Goal: Transaction & Acquisition: Download file/media

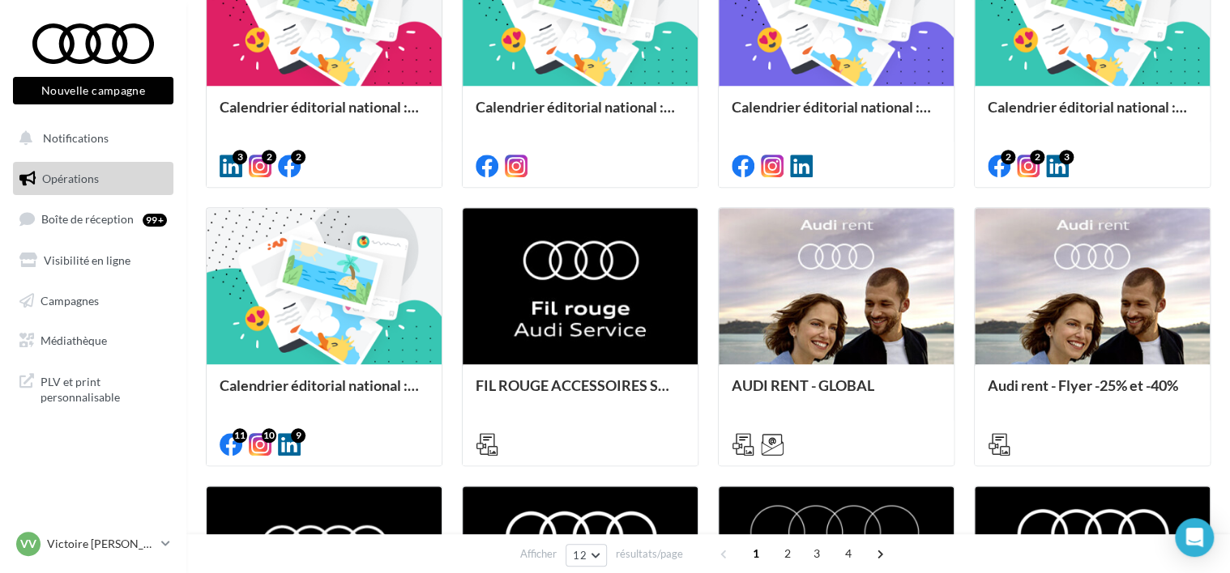
click at [707, 329] on div "Calendrier éditorial national : semaine du 22.09 au 28.09 3 2 2 Calendrier édit…" at bounding box center [708, 337] width 1004 height 816
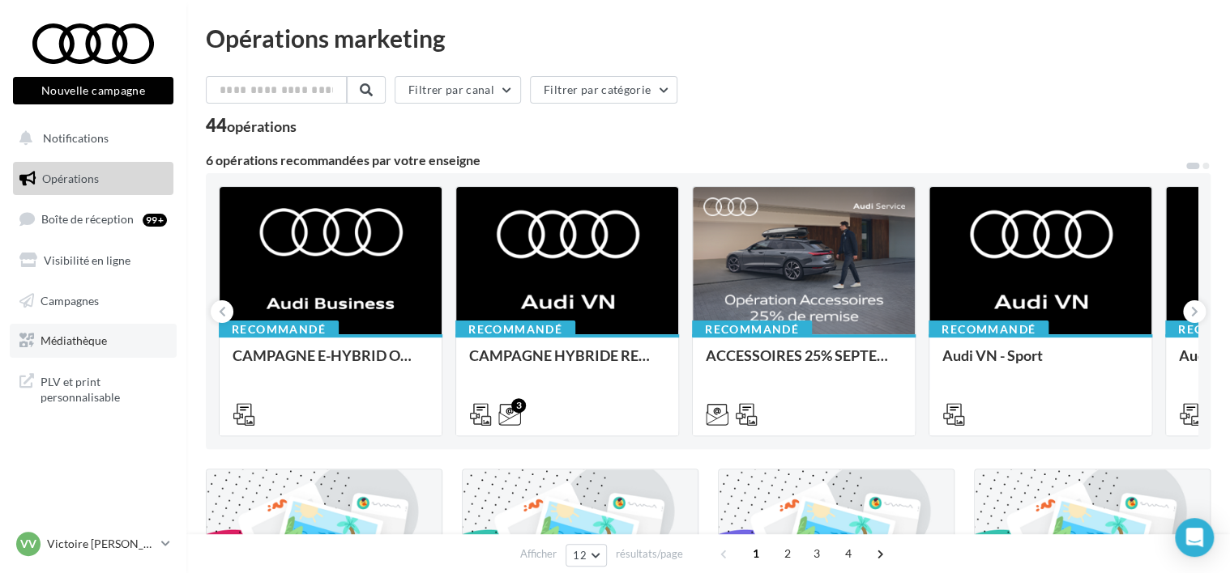
click at [99, 333] on link "Médiathèque" at bounding box center [93, 341] width 167 height 34
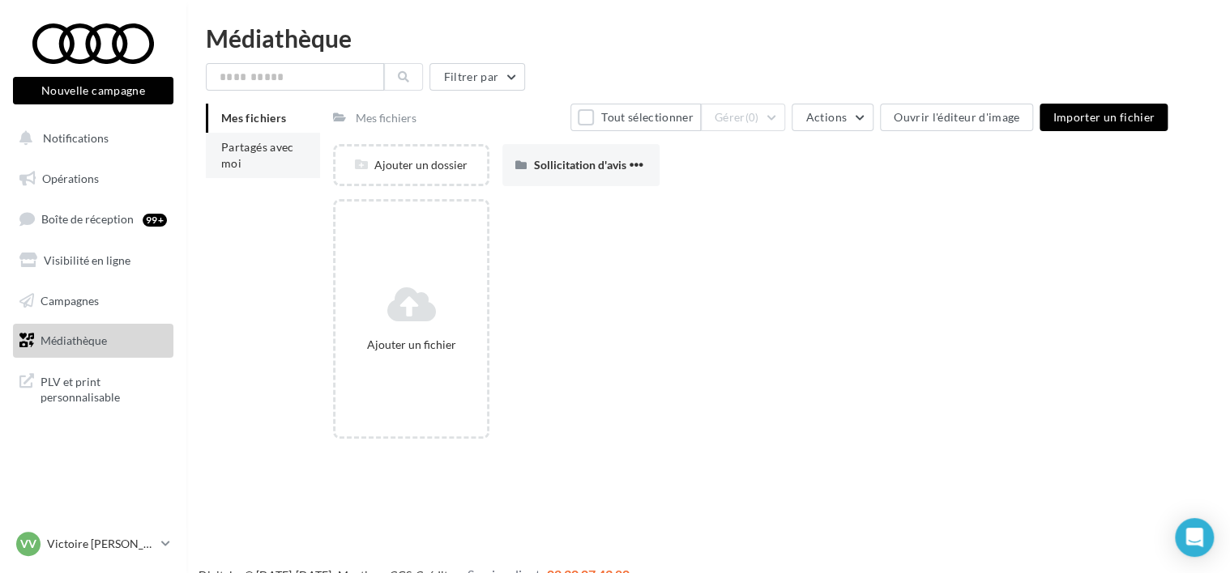
click at [272, 147] on span "Partagés avec moi" at bounding box center [257, 155] width 73 height 30
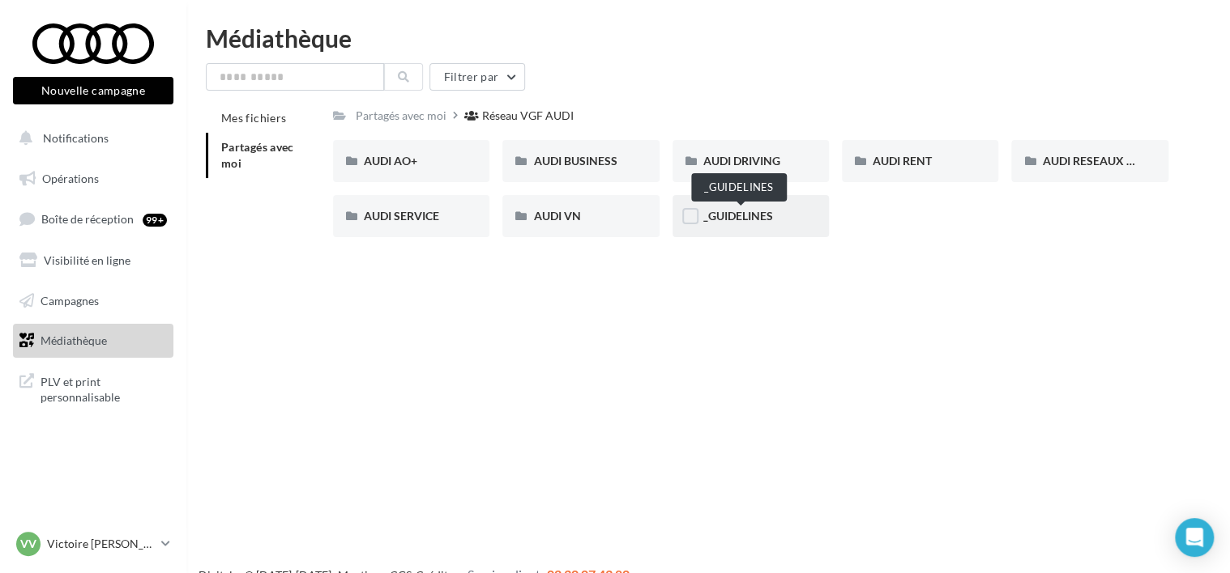
click at [734, 212] on span "_GUIDELINES" at bounding box center [738, 216] width 70 height 14
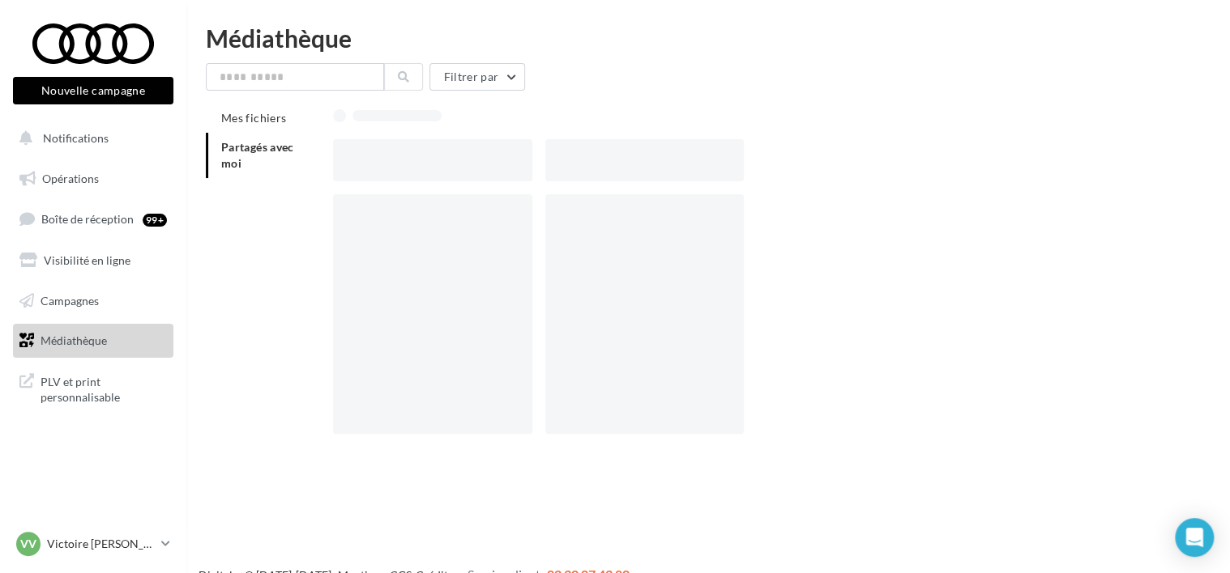
click at [734, 212] on div at bounding box center [644, 314] width 199 height 240
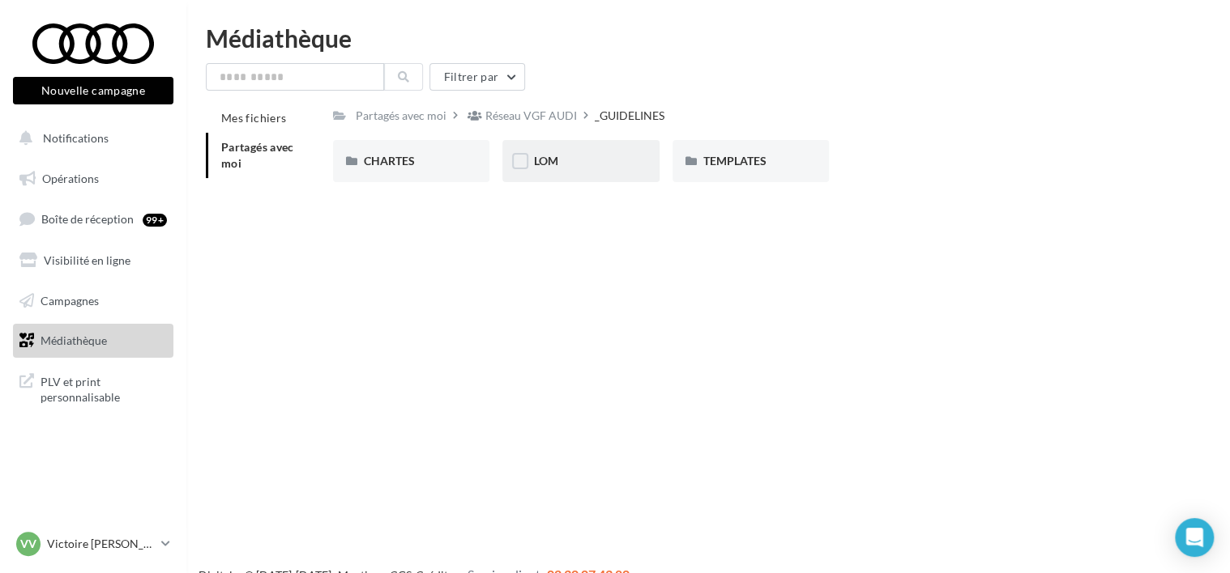
click at [584, 158] on div "LOM" at bounding box center [580, 161] width 95 height 16
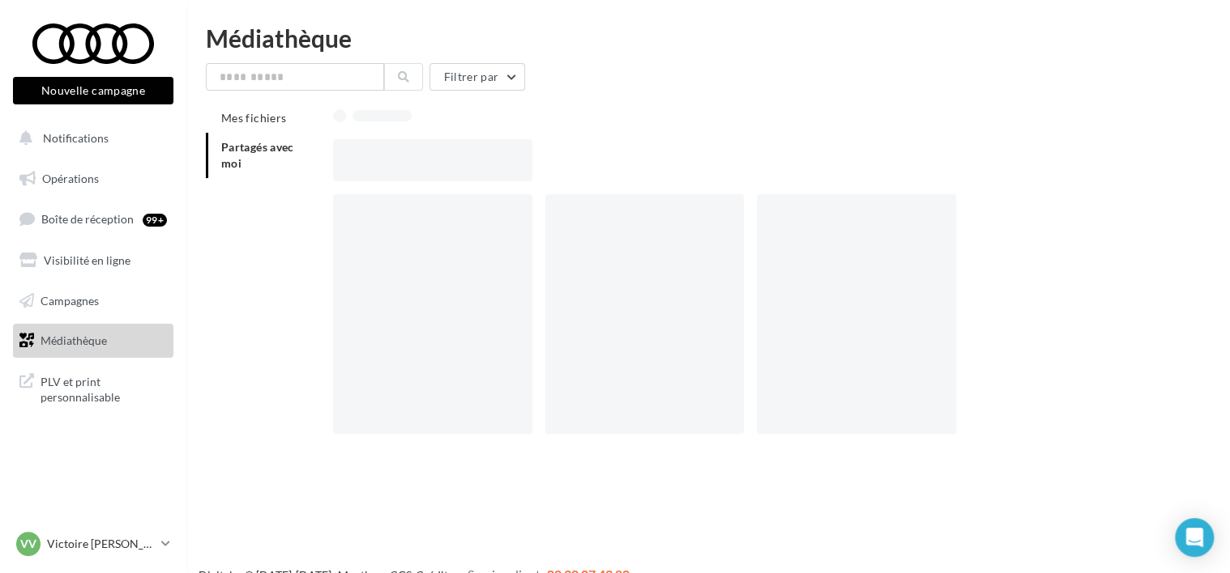
click at [584, 158] on div at bounding box center [757, 160] width 848 height 42
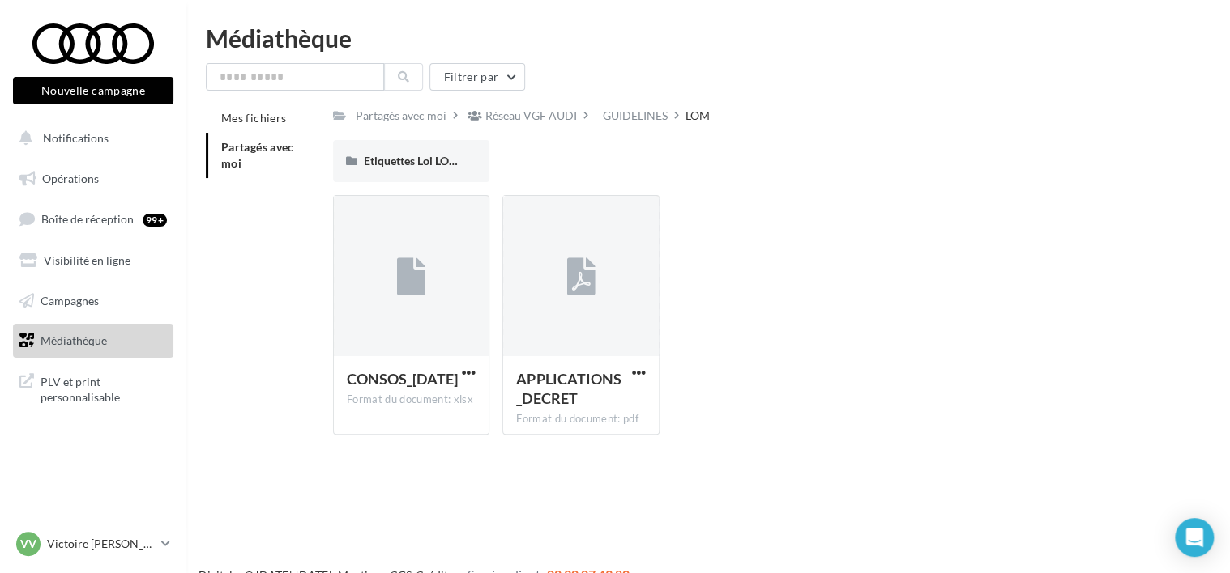
click at [440, 136] on div "Partagés avec moi Réseau VGF AUDI _GUIDELINES LOM Rs Partagé par Réseau VGF AUD…" at bounding box center [750, 276] width 835 height 344
drag, startPoint x: 440, startPoint y: 136, endPoint x: 402, endPoint y: 160, distance: 44.7
click at [402, 160] on span "Etiquettes Loi LOM" at bounding box center [412, 161] width 96 height 14
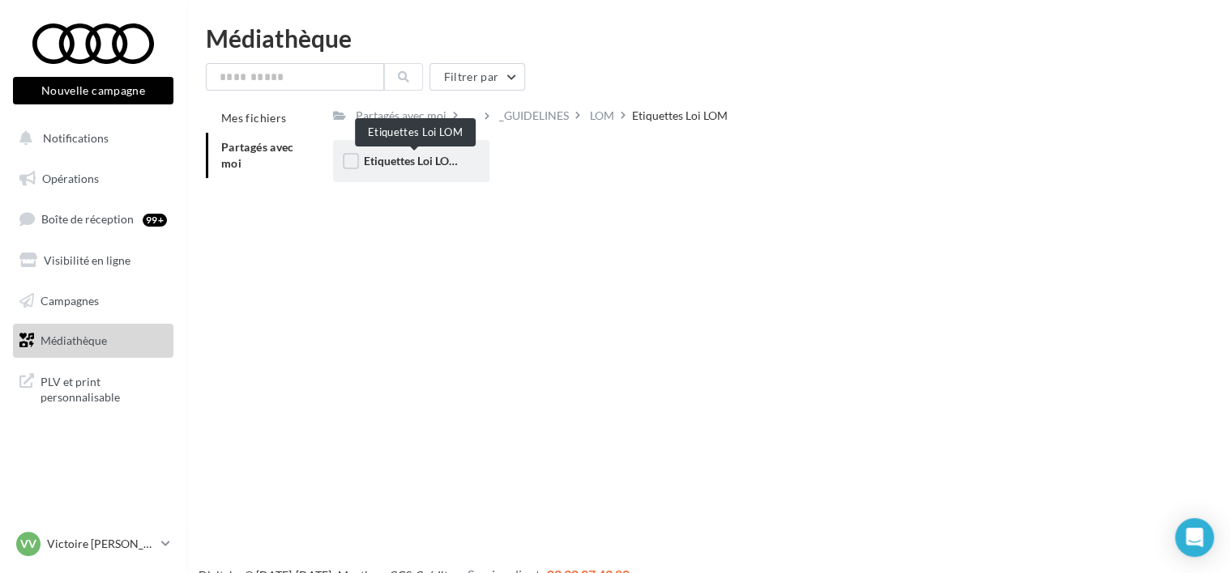
click at [421, 157] on span "Etiquettes Loi LOM" at bounding box center [412, 161] width 96 height 14
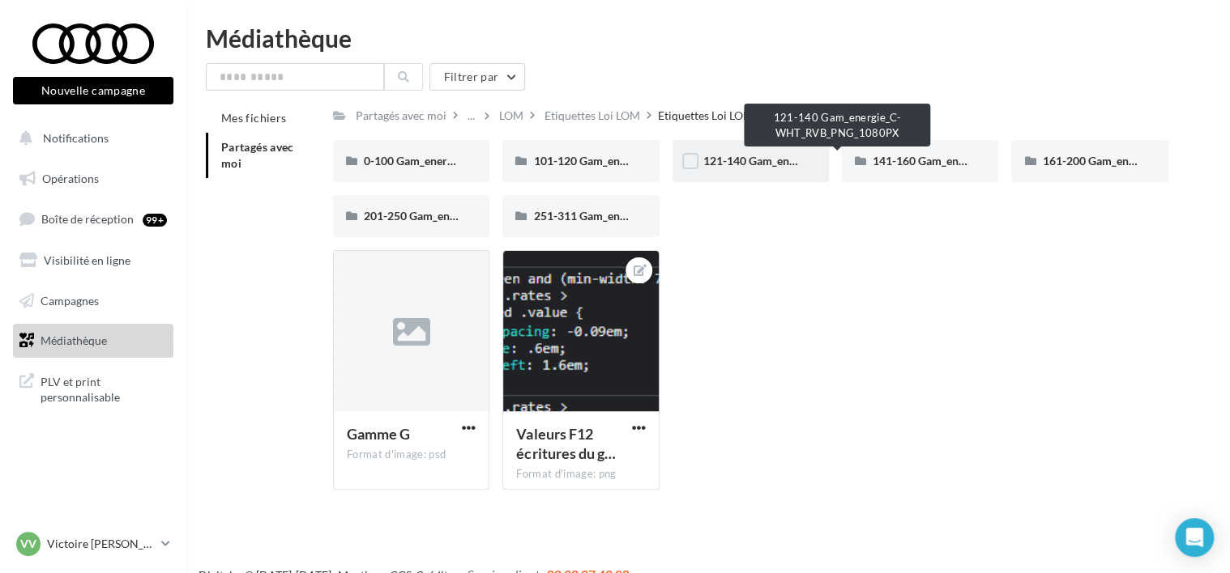
click at [727, 164] on span "121-140 Gam_energie_C-WHT_RVB_PNG_1080PX" at bounding box center [831, 161] width 257 height 14
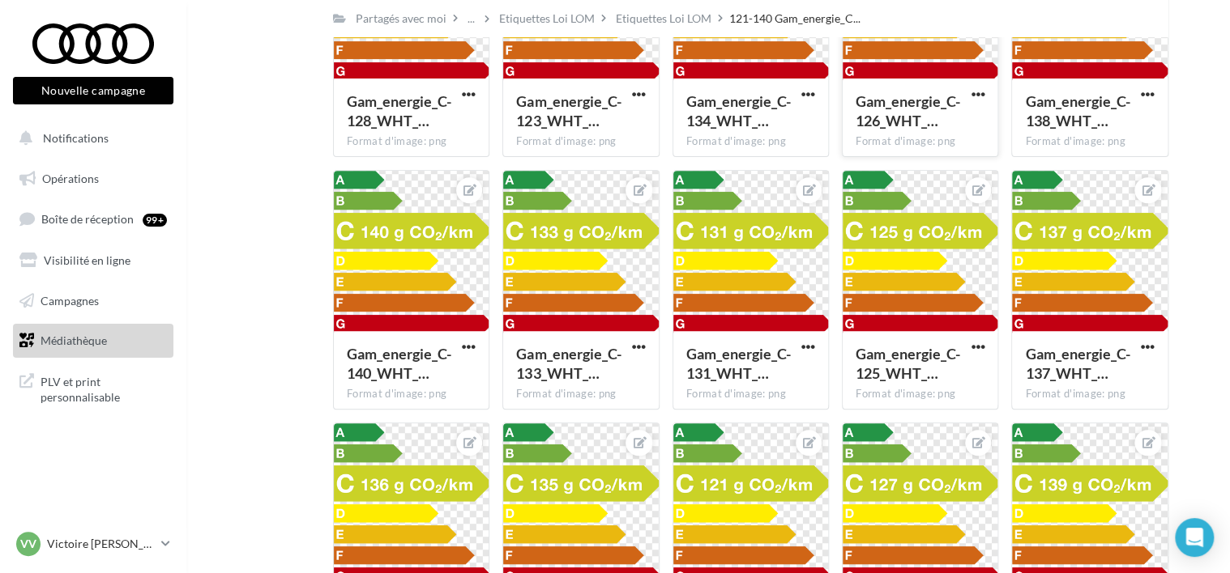
scroll to position [223, 0]
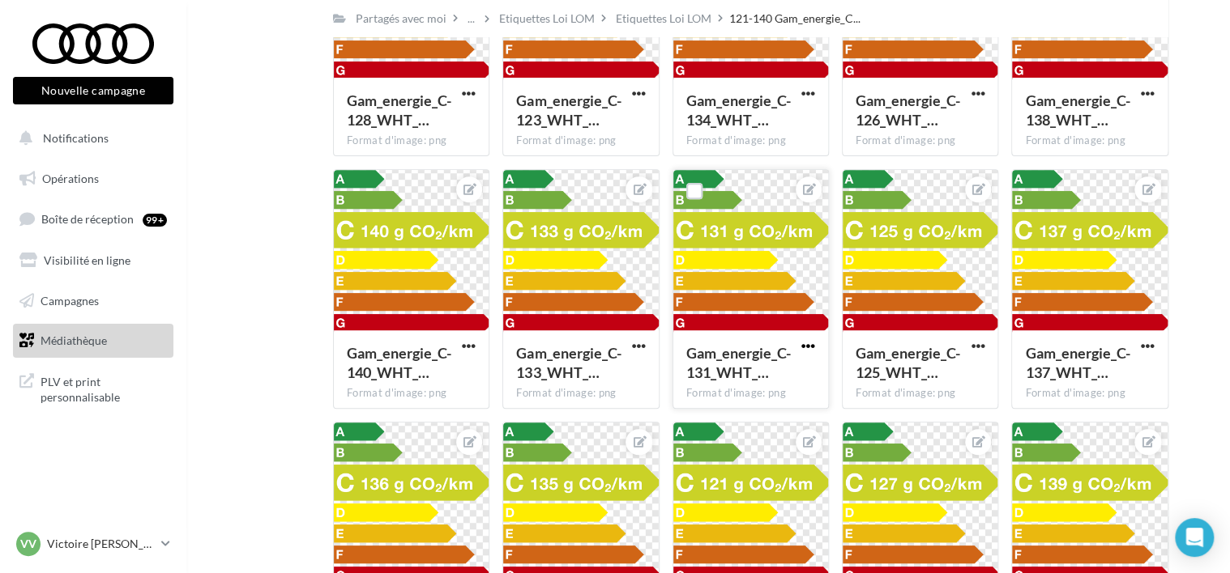
click at [808, 350] on span "button" at bounding box center [808, 346] width 14 height 14
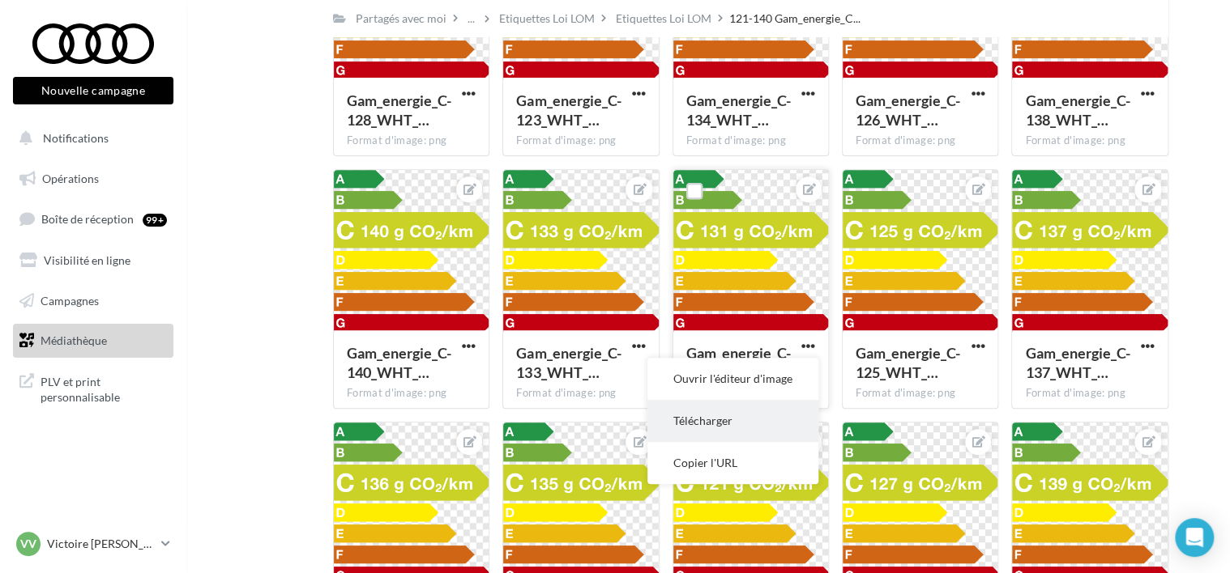
click at [737, 418] on button "Télécharger" at bounding box center [732, 421] width 171 height 42
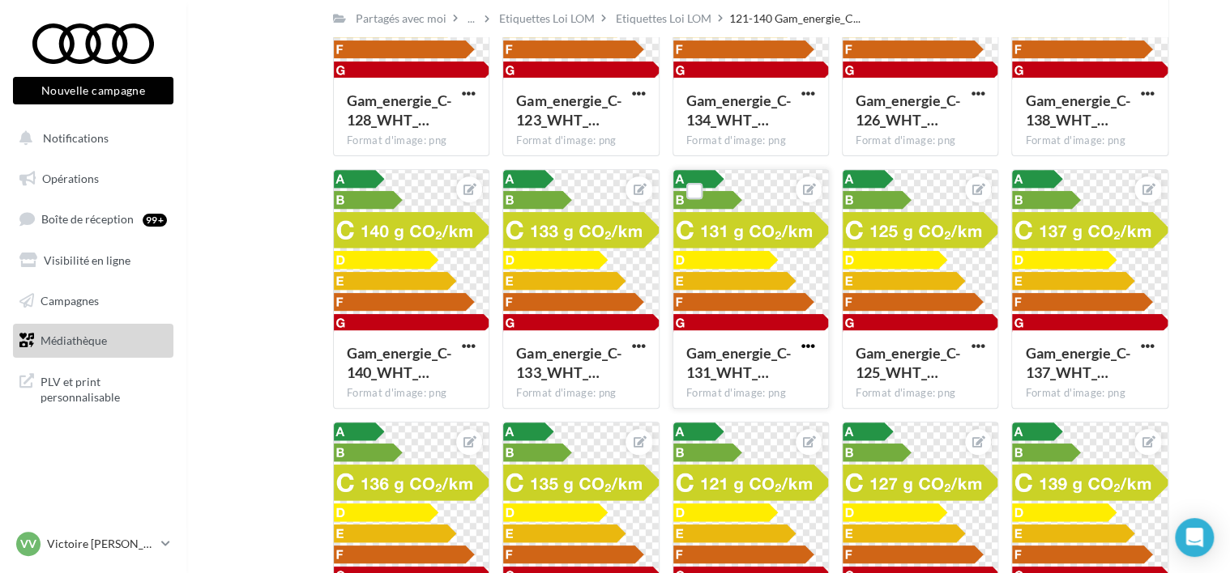
click at [803, 350] on span "button" at bounding box center [808, 346] width 14 height 14
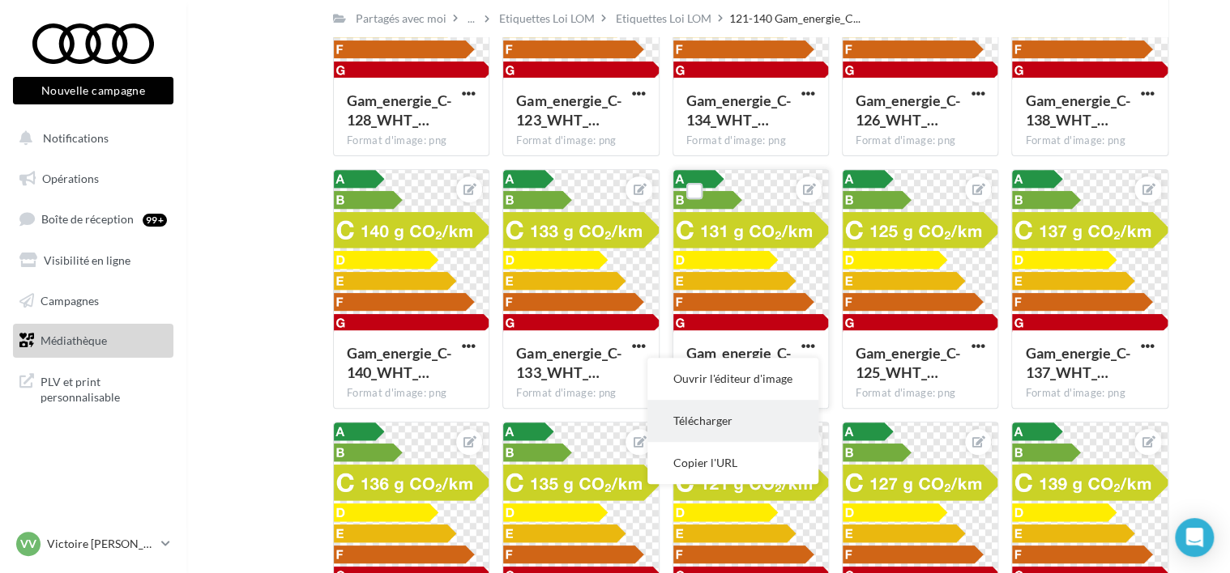
click at [712, 424] on button "Télécharger" at bounding box center [732, 421] width 171 height 42
